Goal: Find contact information: Find contact information

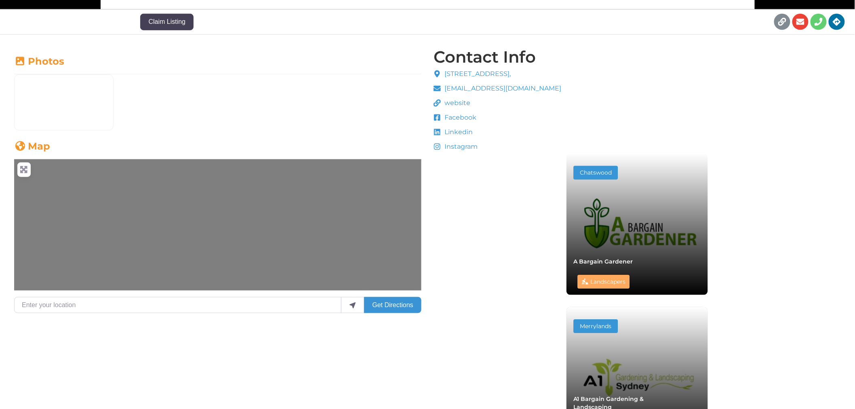
click at [455, 115] on span "Facebook" at bounding box center [460, 118] width 34 height 10
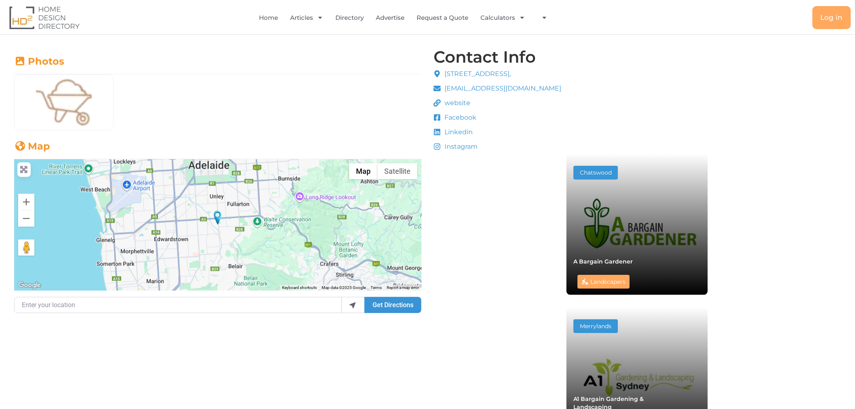
click at [461, 116] on span "Facebook" at bounding box center [460, 118] width 34 height 10
